Goal: Navigation & Orientation: Find specific page/section

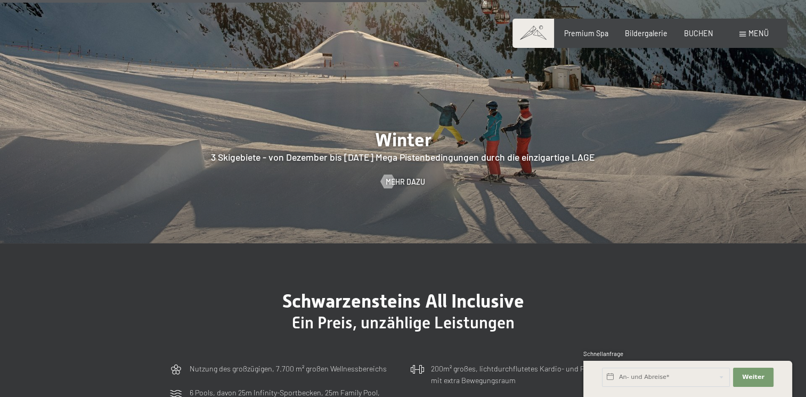
scroll to position [2380, 0]
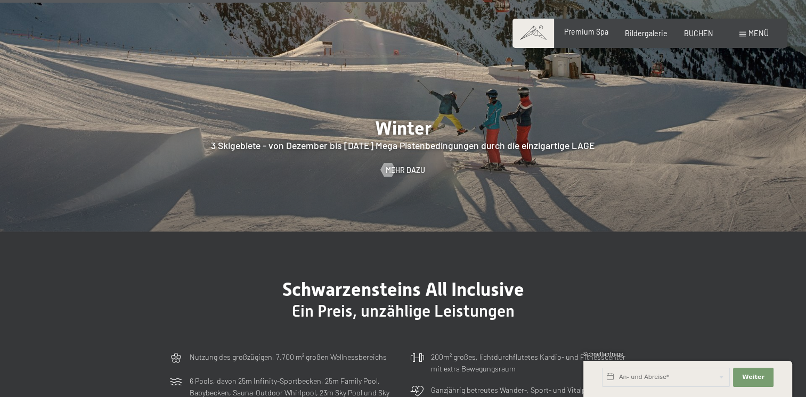
click at [594, 38] on div "Premium Spa Bildergalerie BUCHEN" at bounding box center [630, 33] width 199 height 11
click at [592, 31] on span "Premium Spa" at bounding box center [586, 31] width 44 height 9
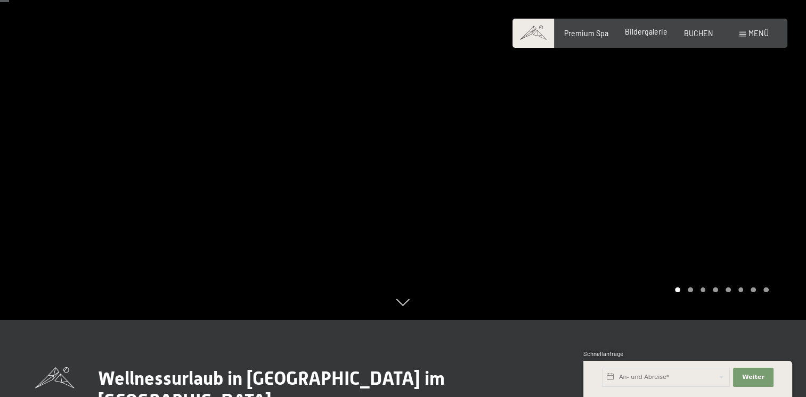
click at [648, 36] on div "Bildergalerie" at bounding box center [646, 32] width 43 height 11
click at [644, 31] on span "Bildergalerie" at bounding box center [646, 31] width 43 height 9
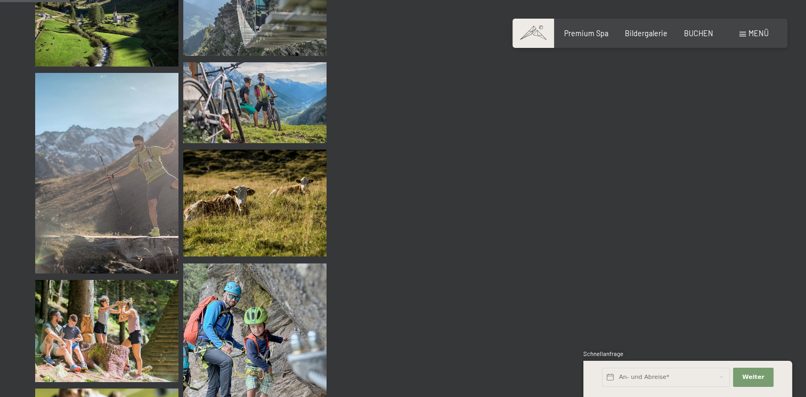
scroll to position [985, 0]
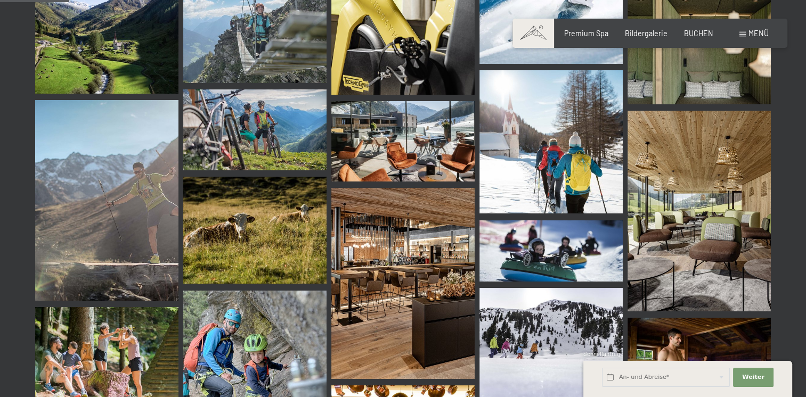
click at [768, 31] on div "Buchen Anfragen Premium Spa Bildergalerie BUCHEN Menü DE IT EN Gutschein Bilder…" at bounding box center [649, 33] width 237 height 11
click at [755, 34] on span "Menü" at bounding box center [758, 33] width 20 height 9
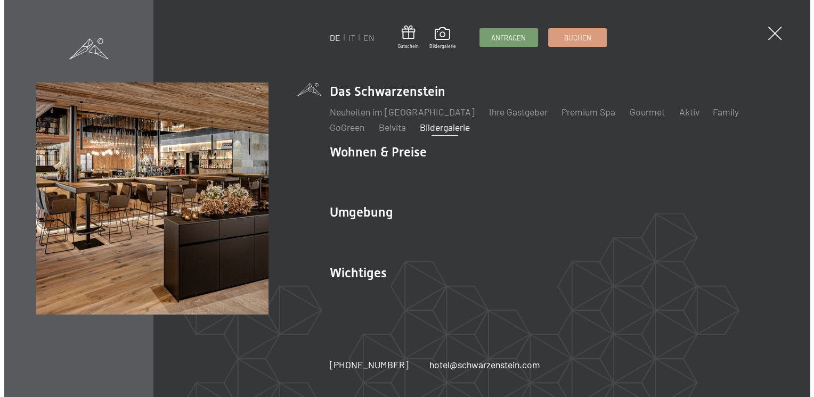
scroll to position [991, 0]
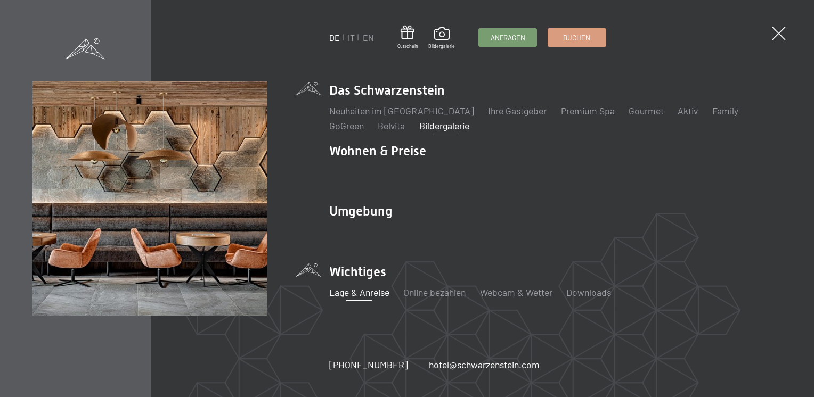
click at [369, 297] on link "Lage & Anreise" at bounding box center [359, 293] width 60 height 12
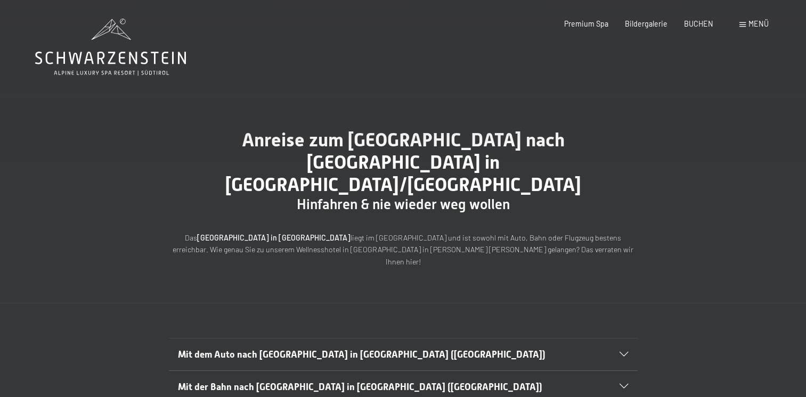
click at [624, 339] on div "Mit dem Auto nach Luttach in Südtirol (Italien)" at bounding box center [403, 355] width 450 height 32
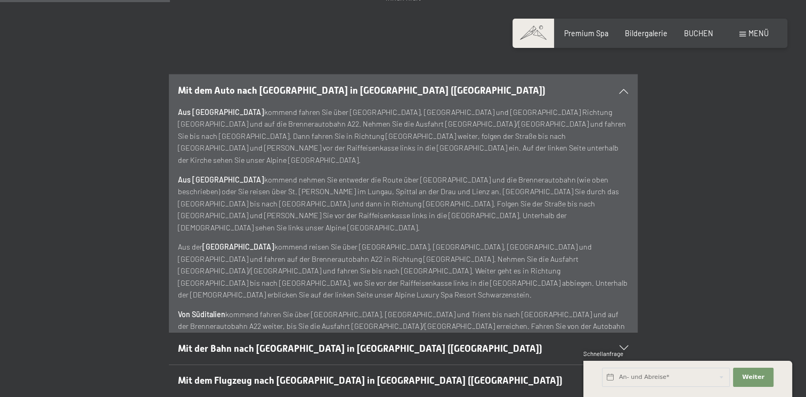
scroll to position [251, 0]
